Goal: Task Accomplishment & Management: Manage account settings

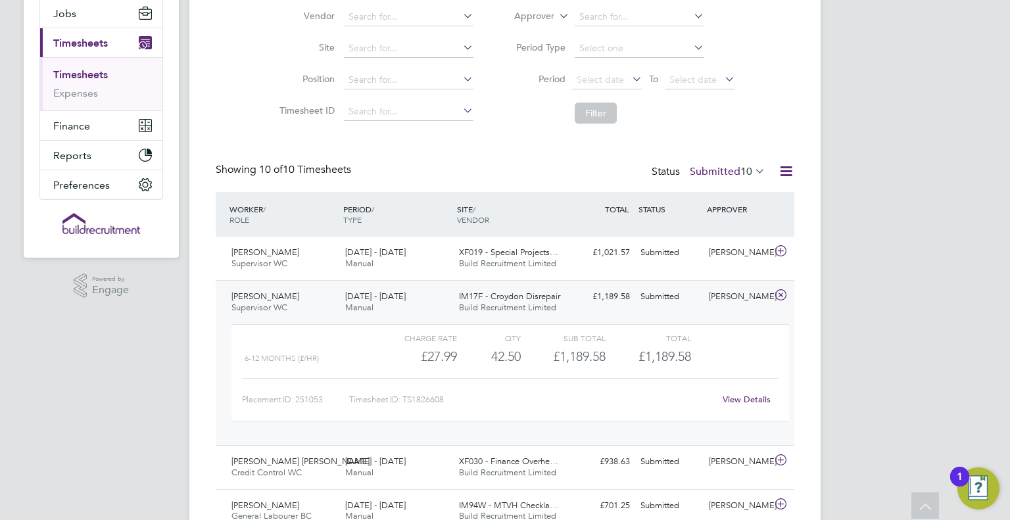
click at [473, 179] on div "Showing 10 of 10 Timesheets Status Submitted 10" at bounding box center [505, 177] width 579 height 29
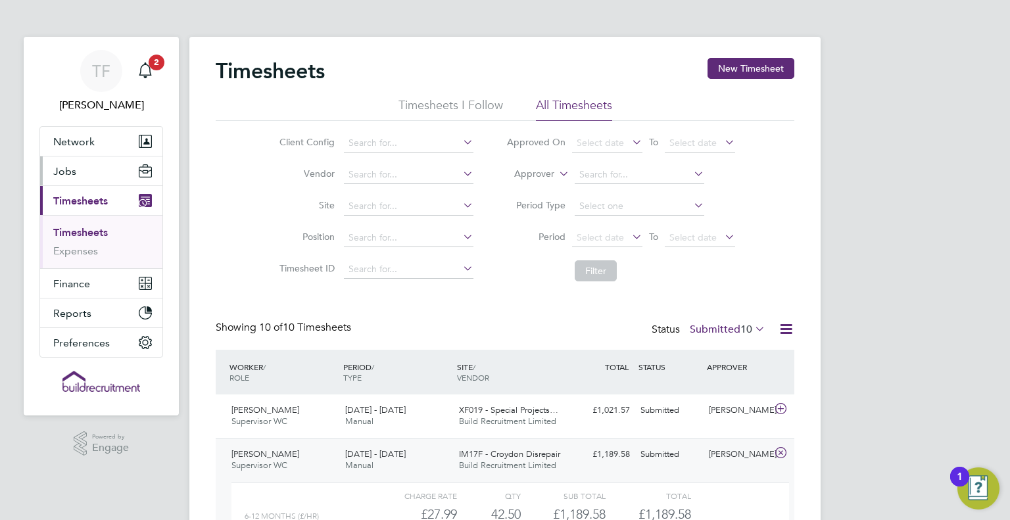
click at [72, 169] on span "Jobs" at bounding box center [64, 171] width 23 height 12
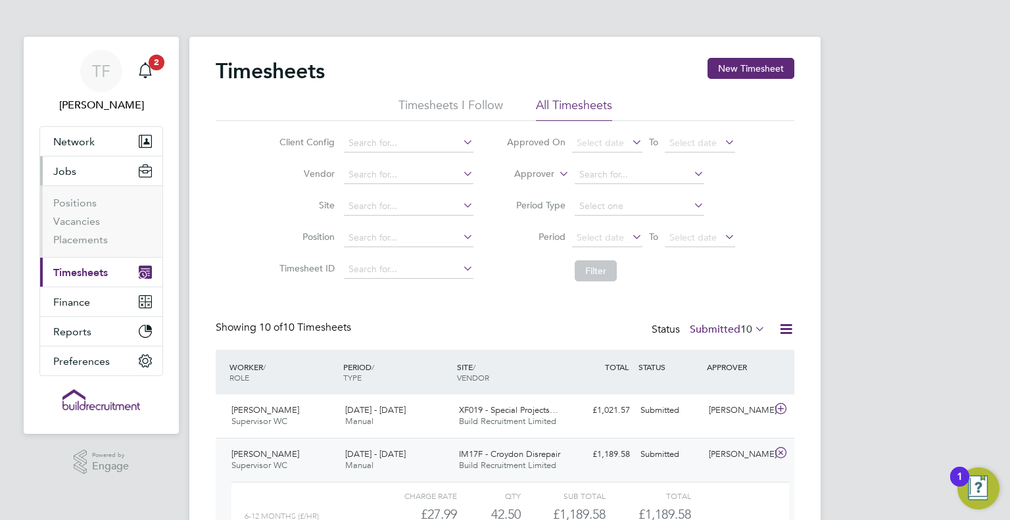
click at [72, 169] on span "Jobs" at bounding box center [64, 171] width 23 height 12
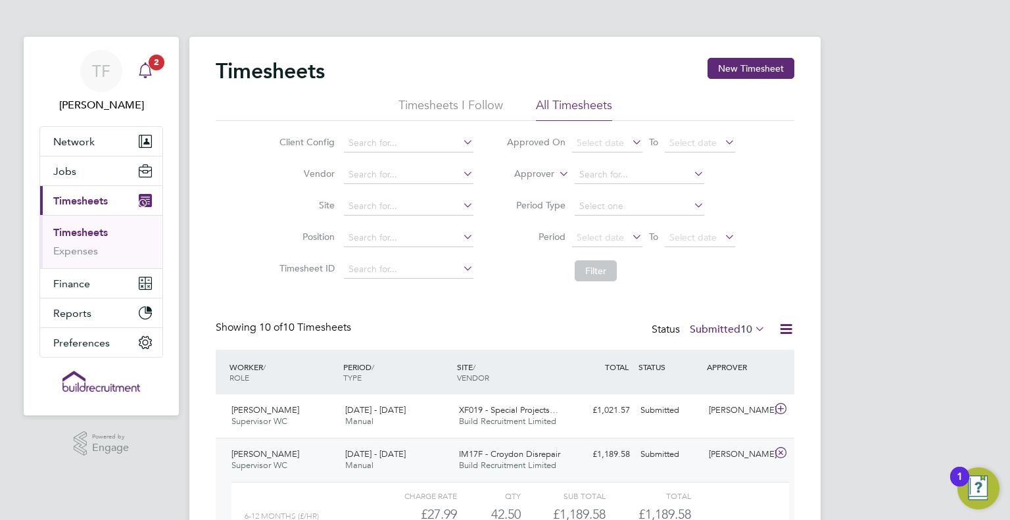
click at [152, 78] on div "Main navigation" at bounding box center [145, 71] width 26 height 26
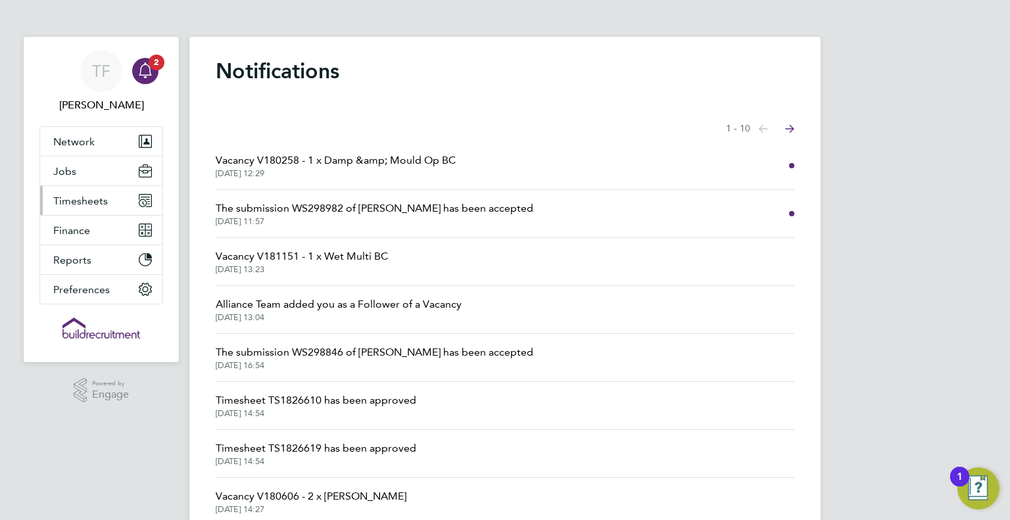
click at [101, 209] on button "Timesheets" at bounding box center [101, 200] width 122 height 29
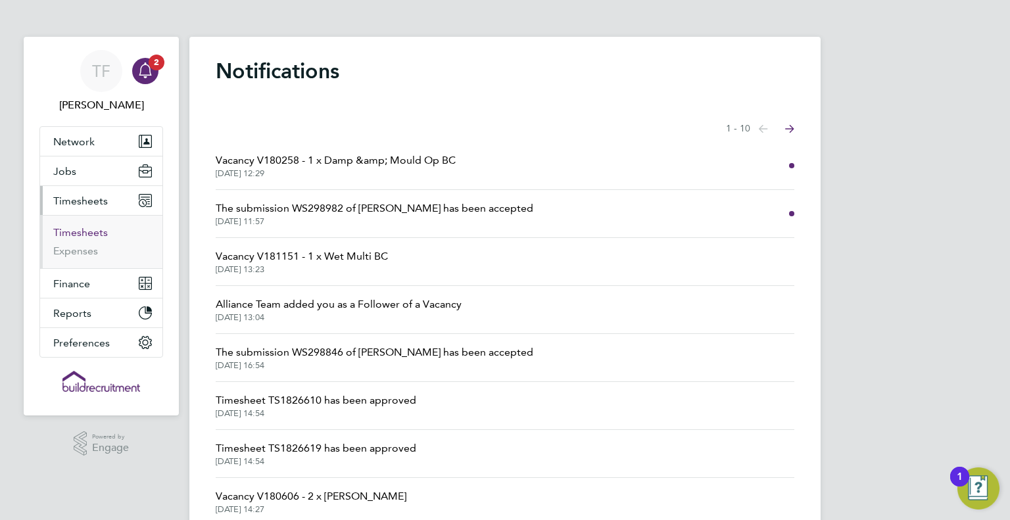
click at [80, 235] on link "Timesheets" at bounding box center [80, 232] width 55 height 12
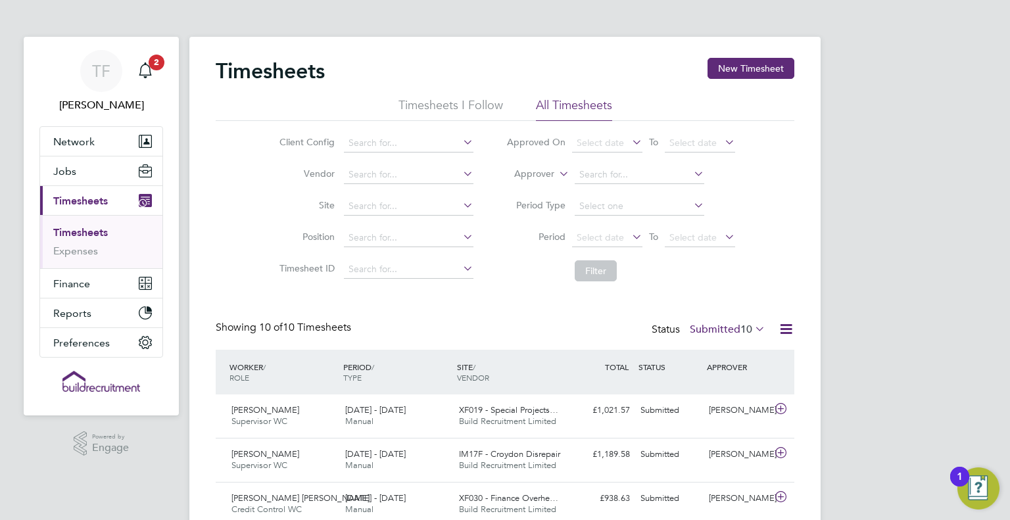
click at [502, 318] on div "Timesheets New Timesheet Timesheets I Follow All Timesheets Client Config Vendo…" at bounding box center [505, 451] width 579 height 787
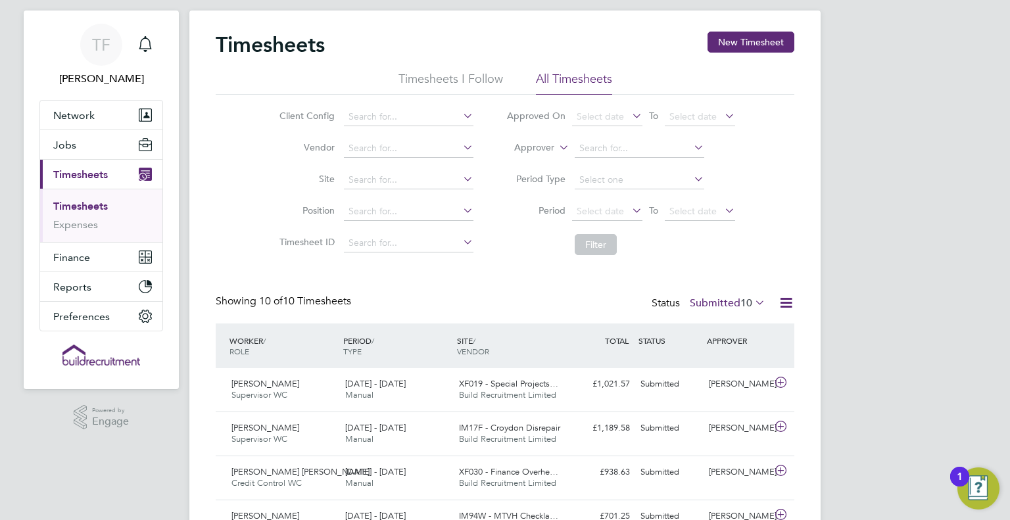
click at [502, 318] on div "Showing 10 of 10 Timesheets Status Submitted 10" at bounding box center [505, 309] width 579 height 29
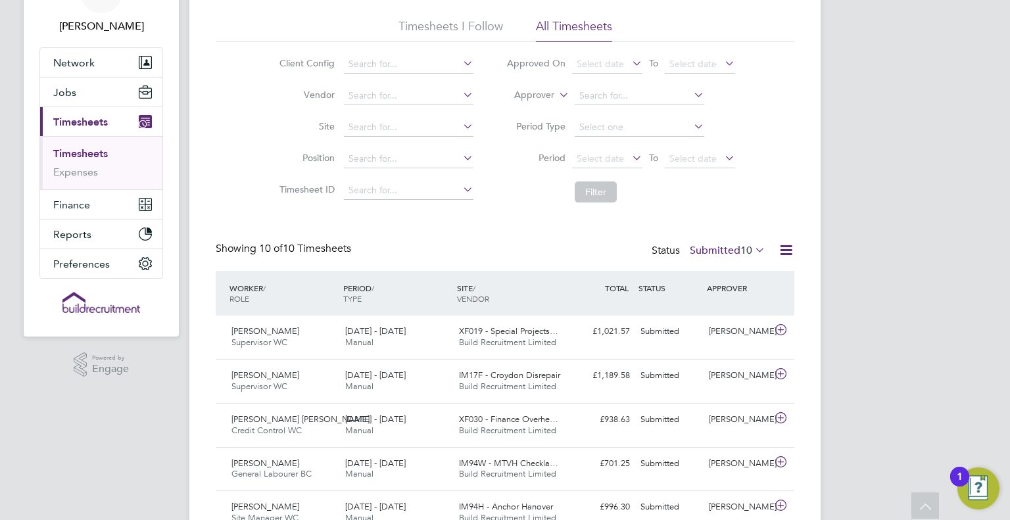
click at [494, 222] on div "Timesheets New Timesheet Timesheets I Follow All Timesheets Client Config Vendo…" at bounding box center [505, 372] width 579 height 787
